Goal: Complete application form: Complete application form

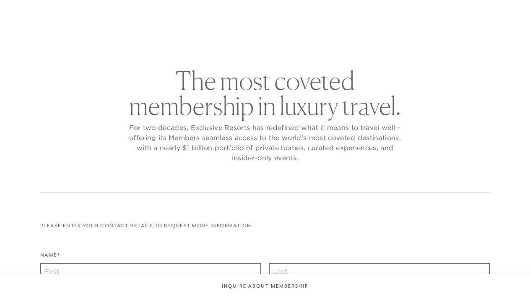
checkbox input "false"
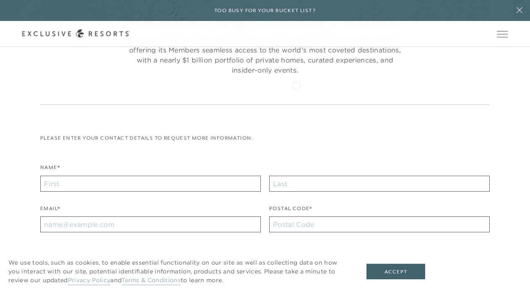
scroll to position [108, 0]
type input "[PERSON_NAME]"
type input "Bozeman"
type input "[EMAIL_ADDRESS][DOMAIN_NAME]"
drag, startPoint x: 303, startPoint y: 229, endPoint x: 305, endPoint y: 225, distance: 4.4
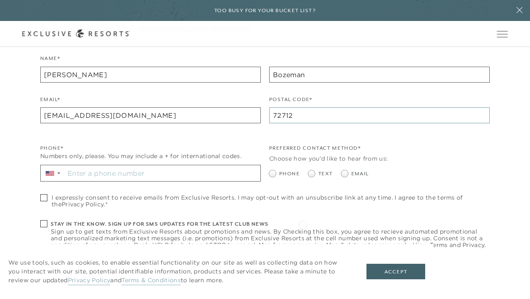
scroll to position [220, 0]
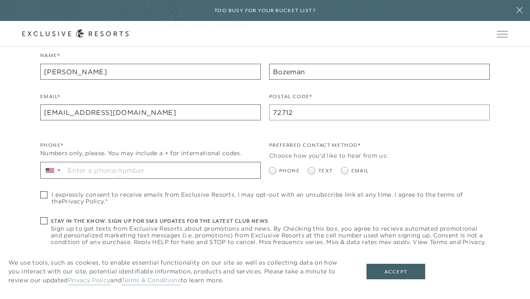
type input "72712"
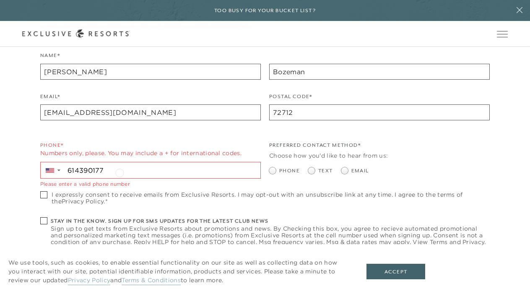
type input "[PHONE_NUMBER]"
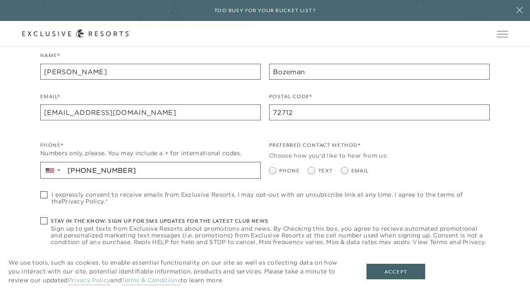
click at [274, 167] on span at bounding box center [272, 170] width 7 height 7
radio input "true"
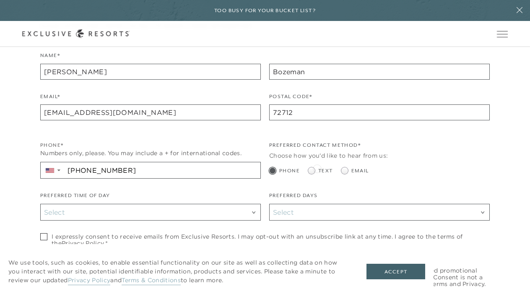
click at [317, 168] on span at bounding box center [313, 170] width 10 height 7
radio input "true"
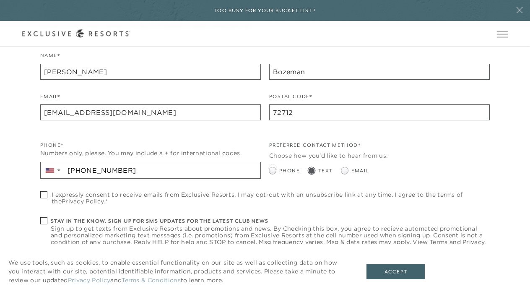
click at [272, 167] on span at bounding box center [272, 170] width 7 height 7
radio input "true"
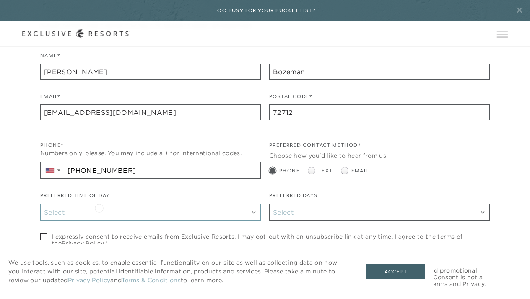
click at [99, 207] on div "Select" at bounding box center [150, 212] width 213 height 11
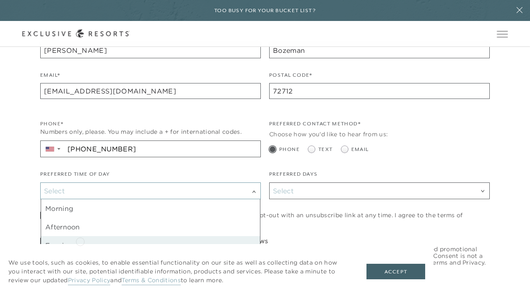
scroll to position [243, 0]
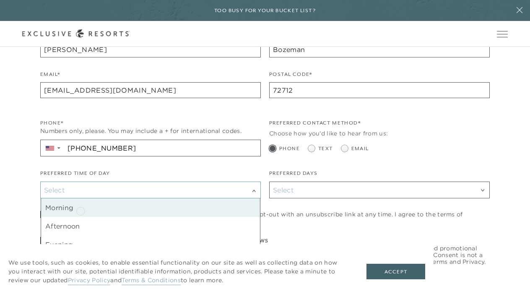
click at [80, 210] on div "Morning" at bounding box center [150, 207] width 219 height 18
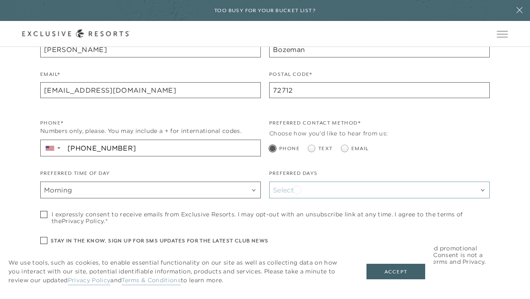
click at [297, 189] on div "Select" at bounding box center [379, 189] width 213 height 11
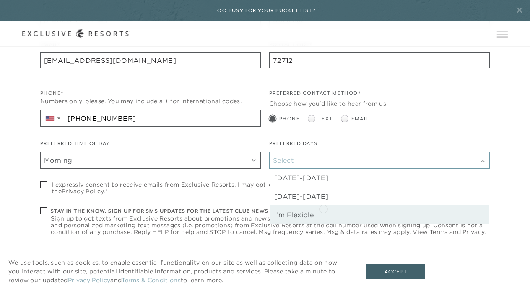
scroll to position [276, 0]
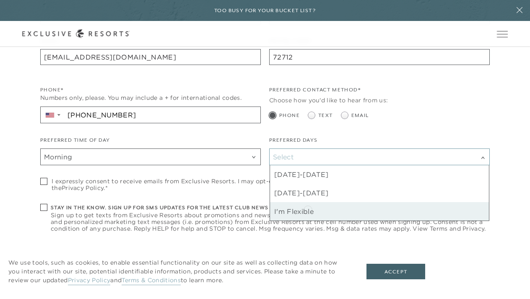
click at [308, 209] on div "I'm Flexible" at bounding box center [379, 211] width 219 height 18
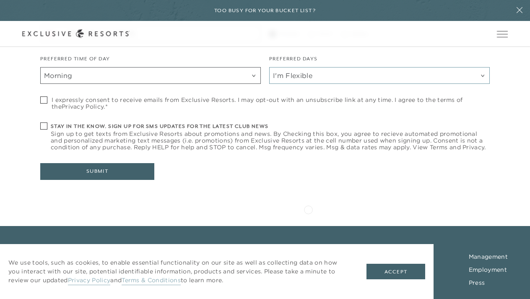
scroll to position [367, 0]
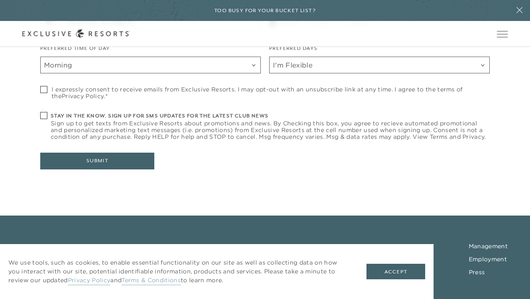
click at [43, 113] on span at bounding box center [43, 115] width 7 height 7
checkbox input "true"
click at [98, 160] on button "Submit" at bounding box center [97, 161] width 114 height 17
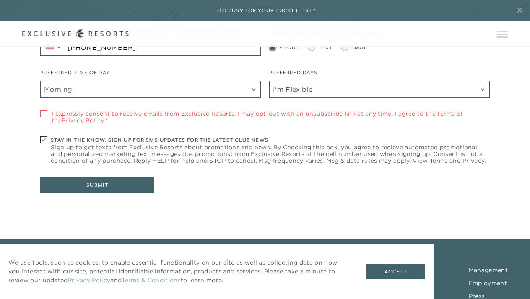
scroll to position [355, 0]
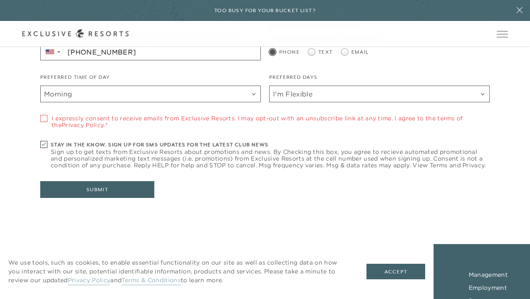
click at [46, 116] on span at bounding box center [43, 118] width 7 height 7
checkbox input "true"
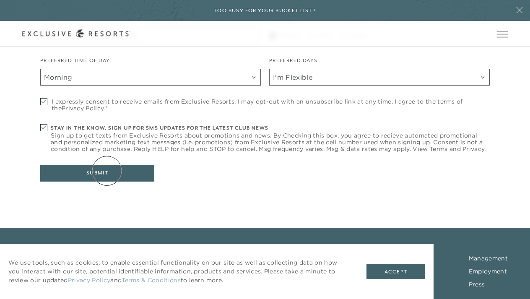
click at [107, 171] on button "Submit" at bounding box center [97, 173] width 114 height 17
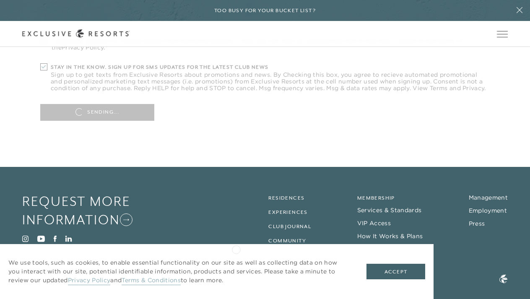
scroll to position [421, 0]
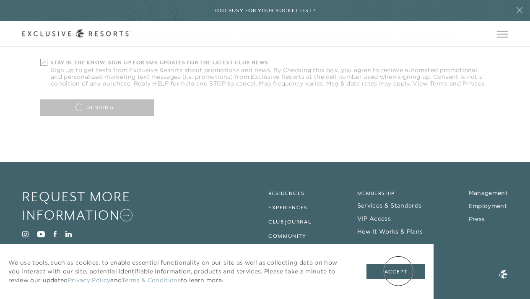
click at [398, 271] on button "Accept" at bounding box center [395, 272] width 59 height 16
